Goal: Task Accomplishment & Management: Manage account settings

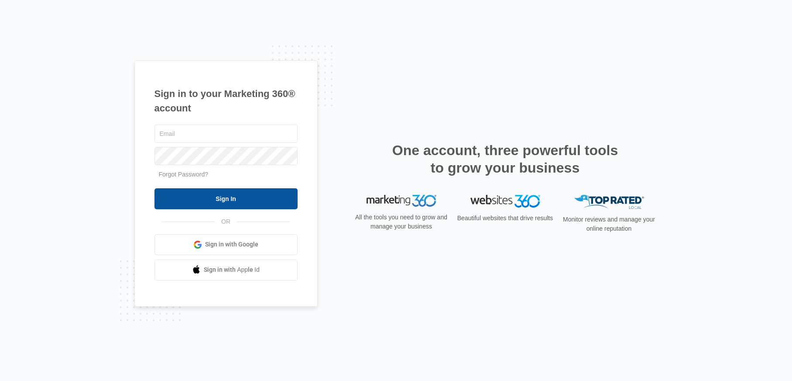
type input "[PERSON_NAME][EMAIL_ADDRESS][PERSON_NAME][DOMAIN_NAME]"
click at [227, 202] on input "Sign In" at bounding box center [226, 198] width 143 height 21
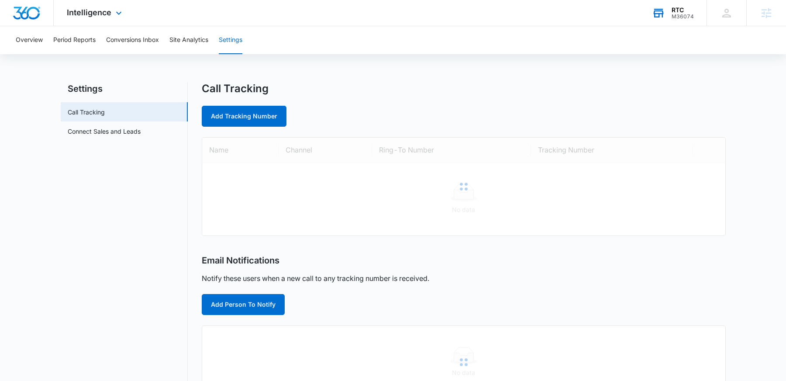
click at [688, 11] on div "RTC" at bounding box center [682, 10] width 22 height 7
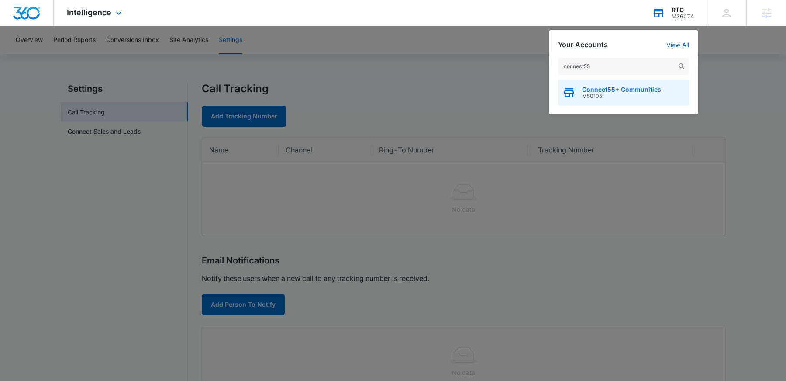
type input "connect55"
click at [627, 87] on span "Connect55+ Communities" at bounding box center [621, 89] width 79 height 7
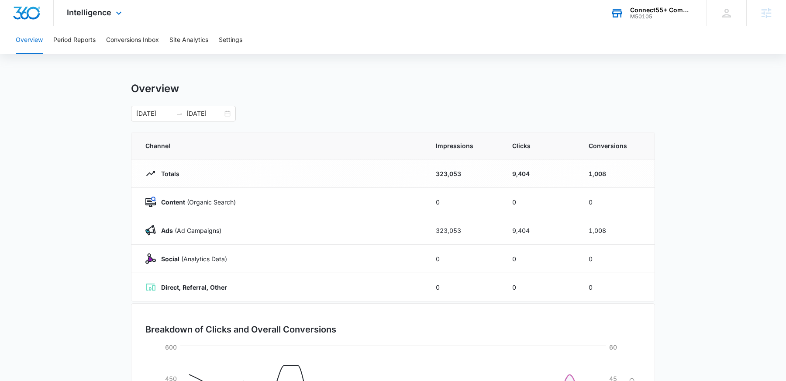
click at [95, 17] on div "Intelligence Apps Reputation Websites Forms CRM Email Social POS Content Ads In…" at bounding box center [95, 13] width 83 height 26
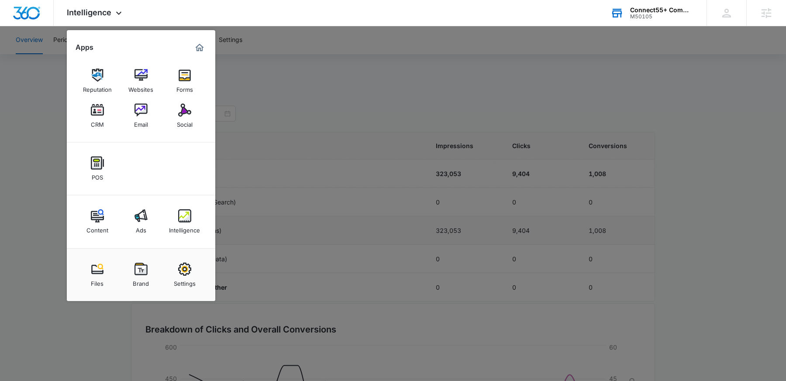
click at [195, 220] on link "Intelligence" at bounding box center [184, 221] width 33 height 33
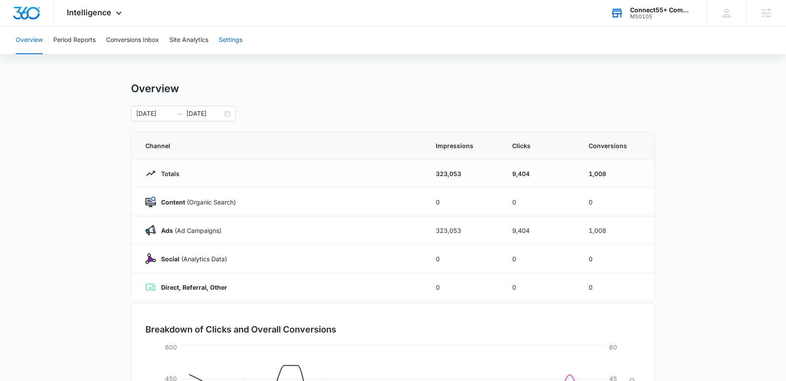
click at [230, 39] on button "Settings" at bounding box center [231, 40] width 24 height 28
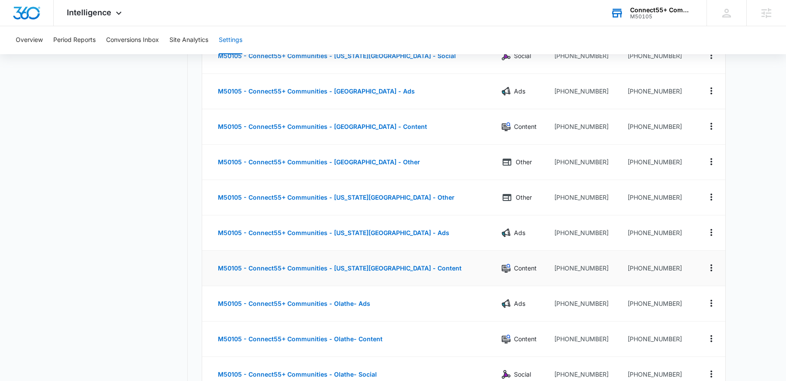
scroll to position [994, 0]
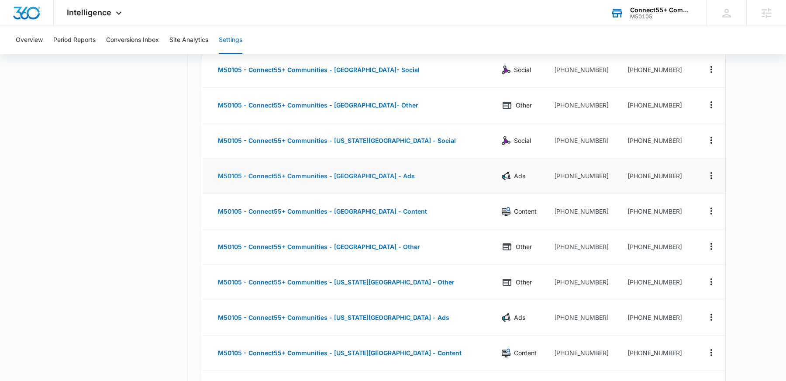
click at [363, 180] on button "M50105 - Connect55+ Communities - [GEOGRAPHIC_DATA] - Ads" at bounding box center [316, 175] width 214 height 21
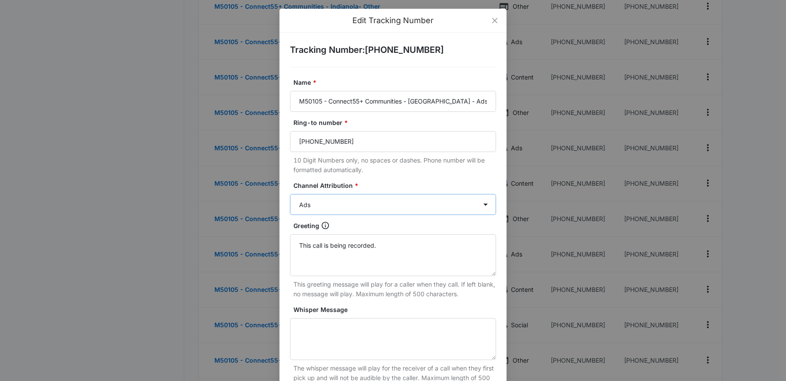
scroll to position [739, 0]
click at [496, 20] on span "Close" at bounding box center [495, 21] width 24 height 24
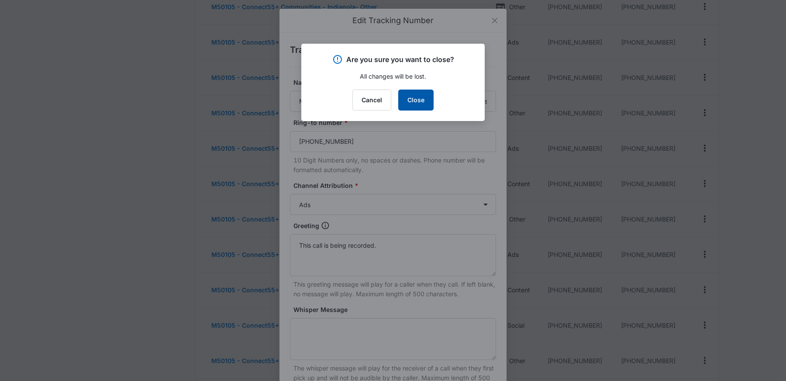
click at [414, 97] on button "Close" at bounding box center [415, 99] width 35 height 21
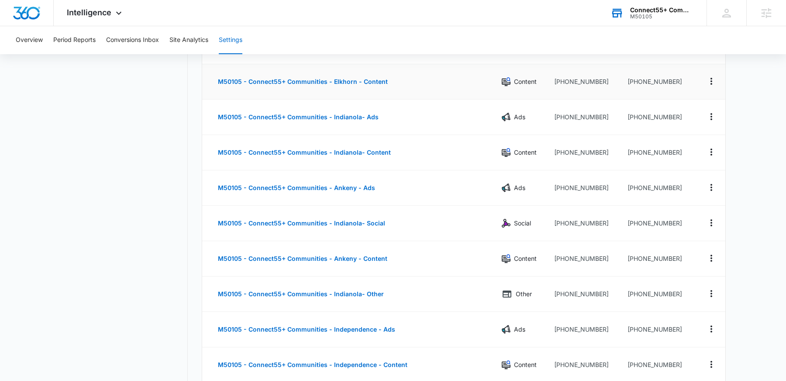
scroll to position [413, 0]
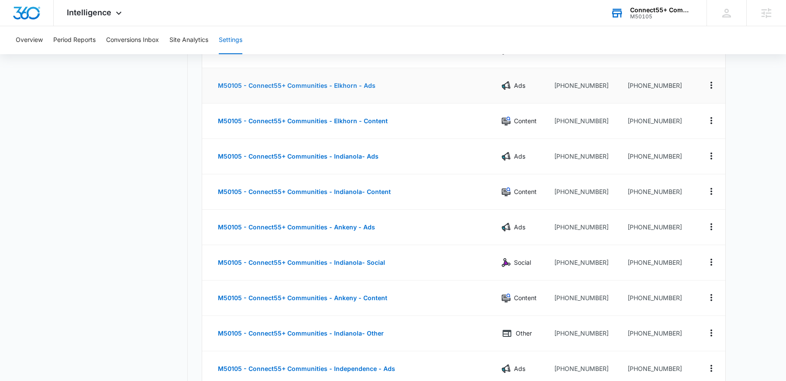
click at [317, 84] on button "M50105 - Connect55+ Communities - Elkhorn - Ads" at bounding box center [296, 85] width 175 height 21
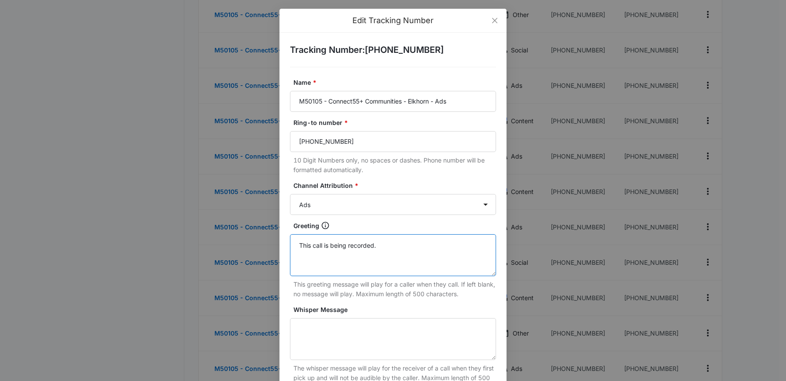
drag, startPoint x: 389, startPoint y: 245, endPoint x: 264, endPoint y: 232, distance: 126.4
click at [260, 237] on div "Edit Tracking Number Tracking Number : [PHONE_NUMBER] Name * M50105 - Connect55…" at bounding box center [393, 190] width 786 height 381
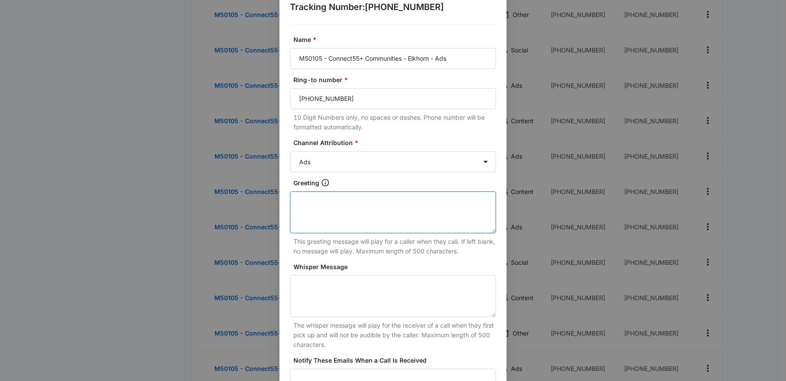
scroll to position [146, 0]
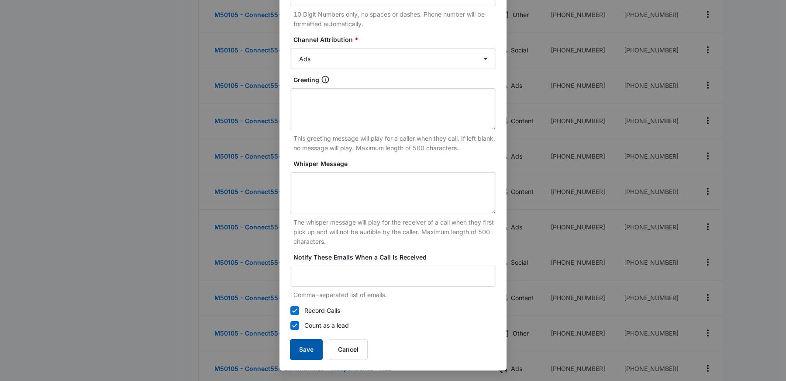
click at [303, 345] on button "Save" at bounding box center [306, 349] width 33 height 21
click at [307, 353] on button "Save" at bounding box center [306, 349] width 33 height 21
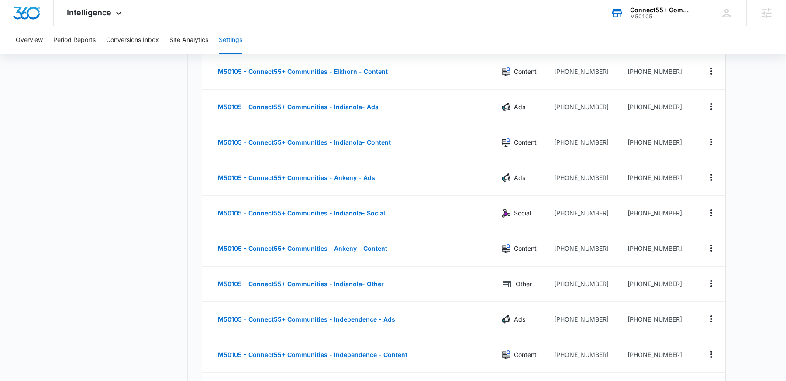
scroll to position [623, 0]
